Goal: Find specific page/section: Find specific page/section

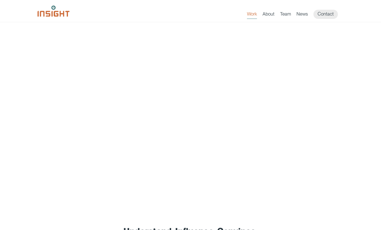
scroll to position [1, 0]
click at [289, 15] on link "Team" at bounding box center [285, 15] width 11 height 8
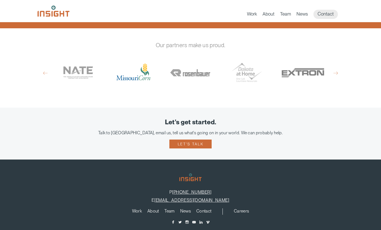
scroll to position [353, 0]
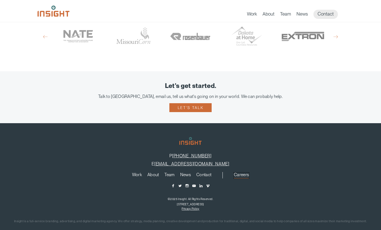
click at [246, 173] on link "Careers" at bounding box center [241, 176] width 15 height 6
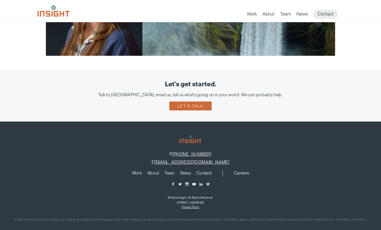
scroll to position [1103, 0]
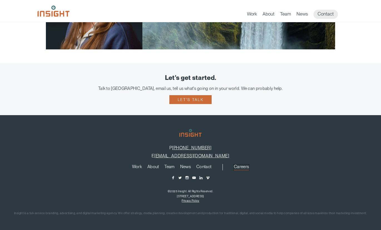
click at [240, 168] on link "Careers" at bounding box center [241, 168] width 15 height 6
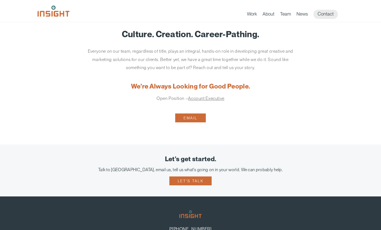
scroll to position [8, 0]
